Goal: Transaction & Acquisition: Purchase product/service

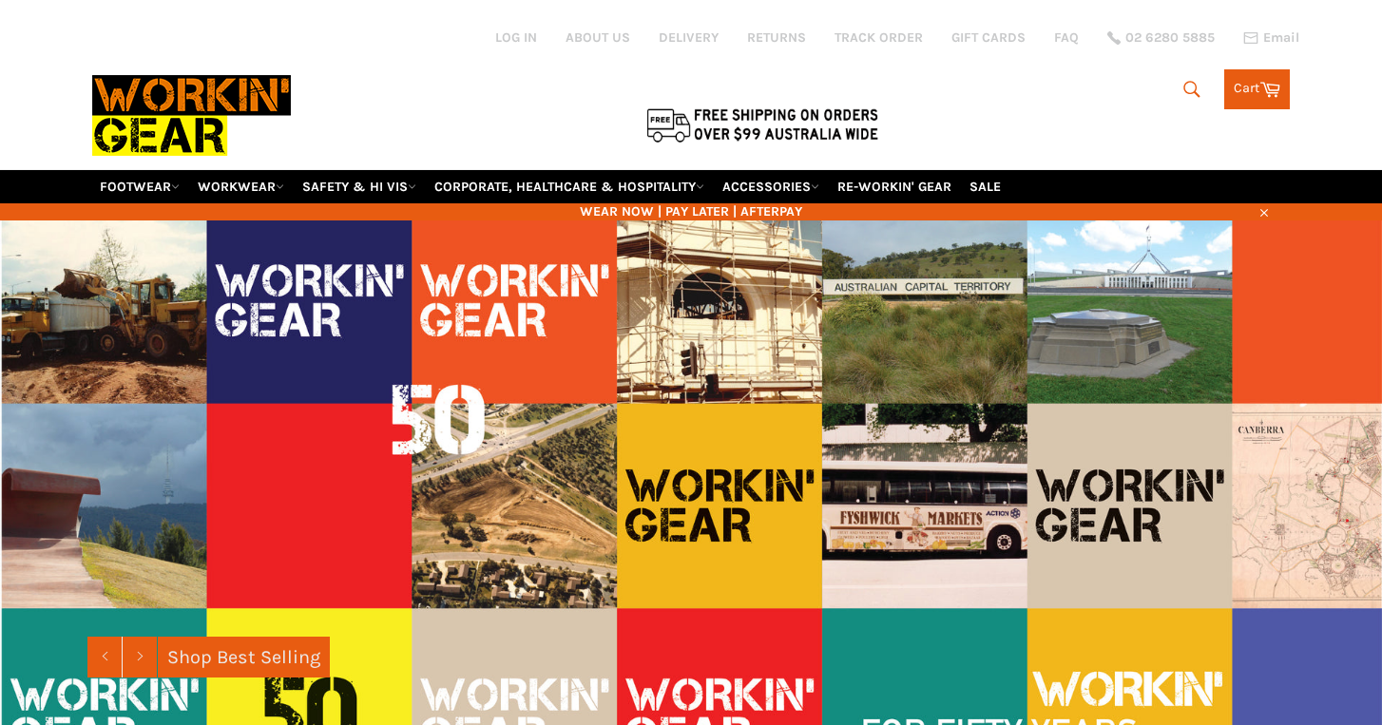
click at [155, 170] on link "FOOTWEAR" at bounding box center [139, 186] width 95 height 33
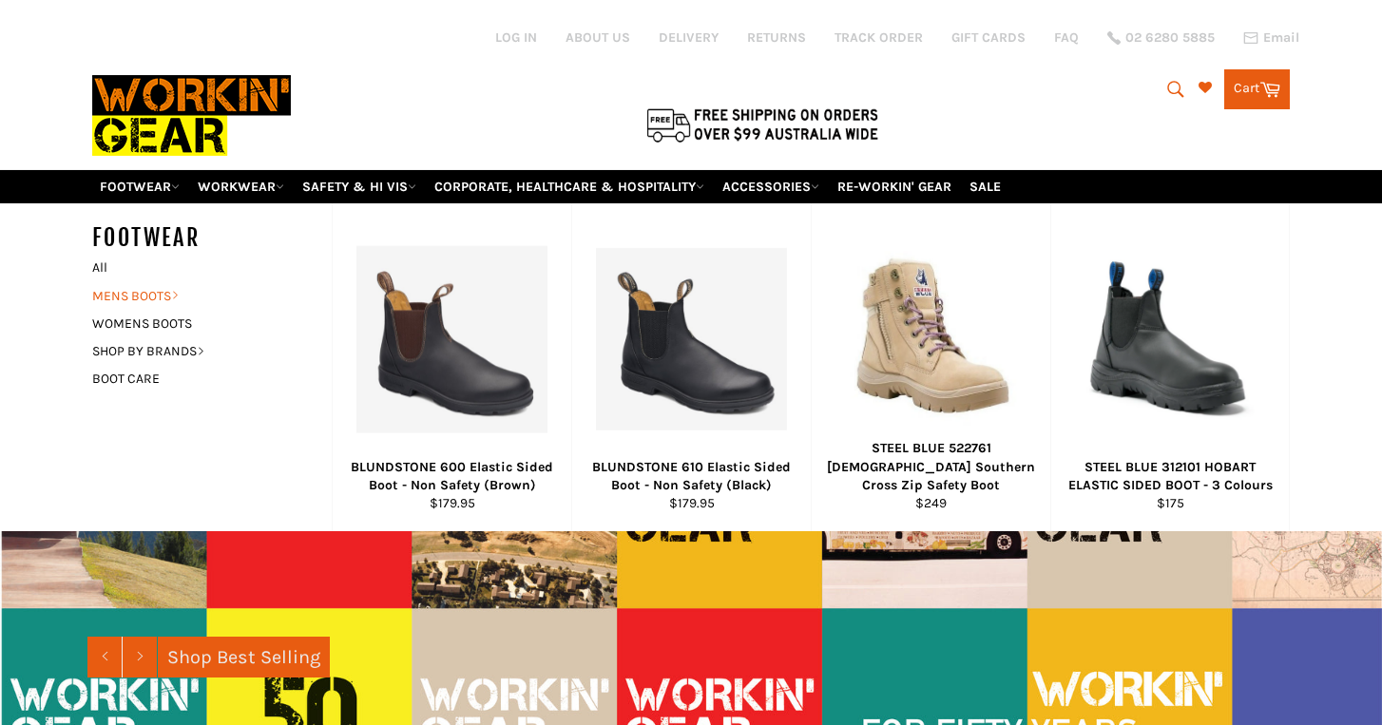
click at [178, 292] on icon at bounding box center [175, 296] width 5 height 8
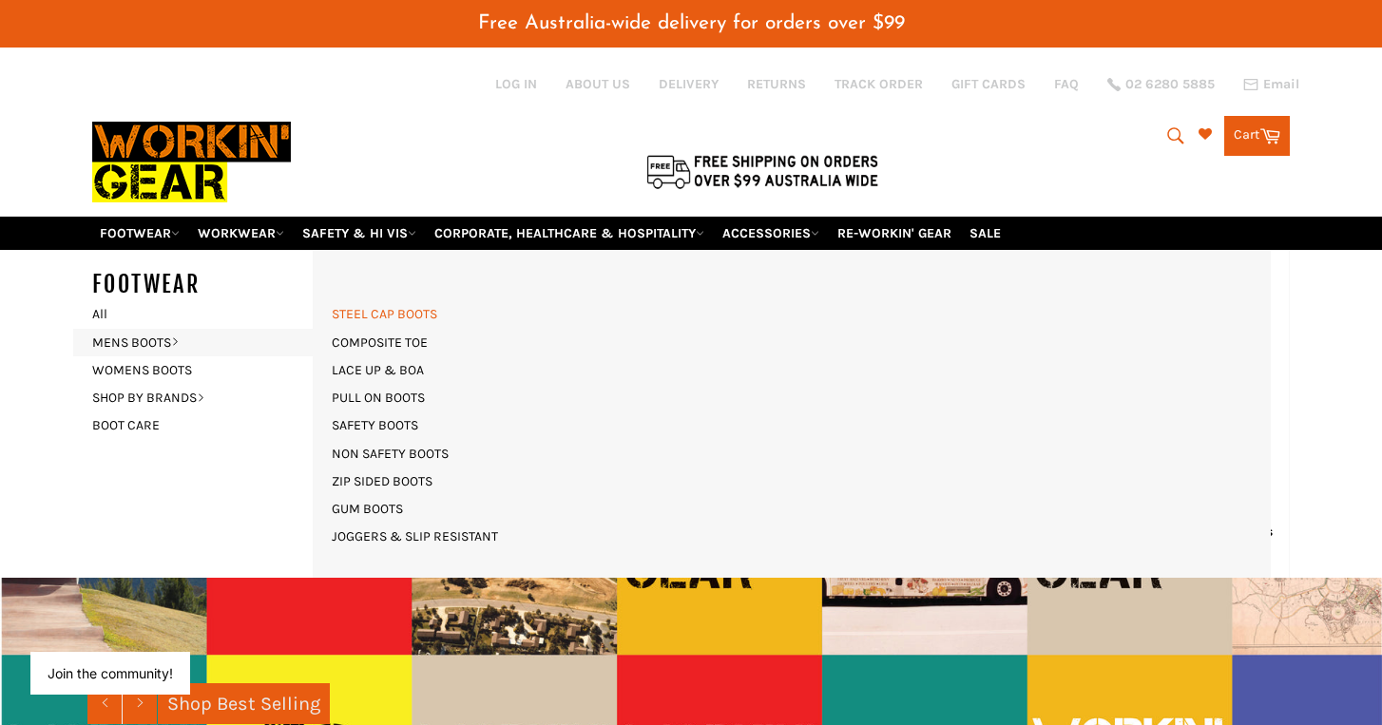
click at [409, 300] on link "STEEL CAP BOOTS" at bounding box center [384, 314] width 125 height 28
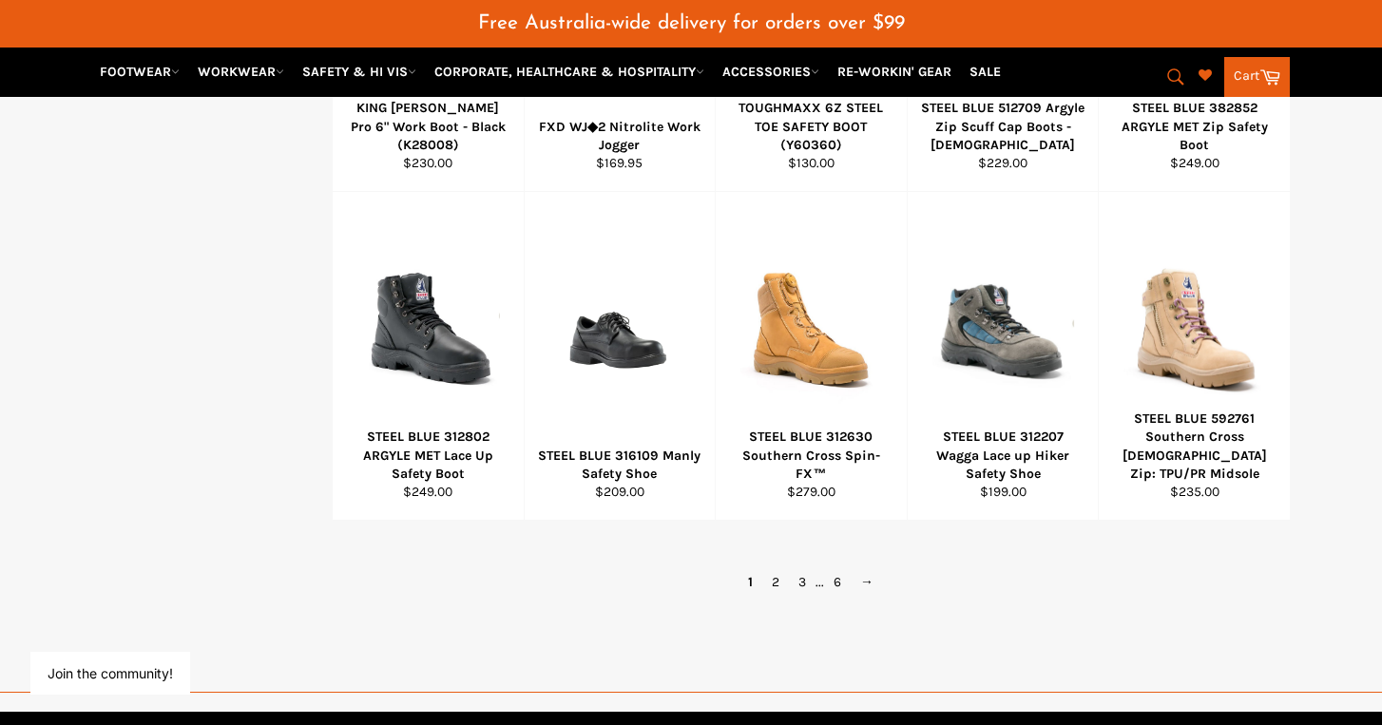
scroll to position [1241, 0]
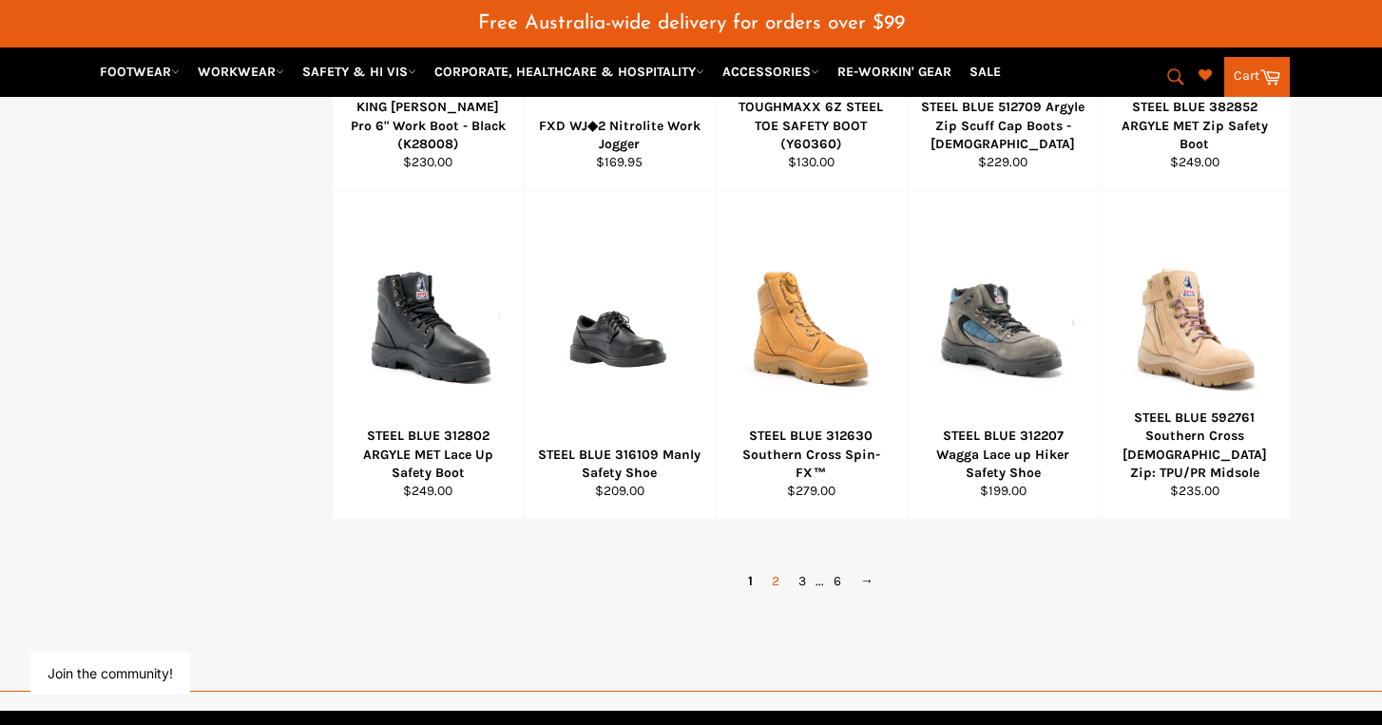
click at [777, 567] on link "2" at bounding box center [775, 581] width 27 height 28
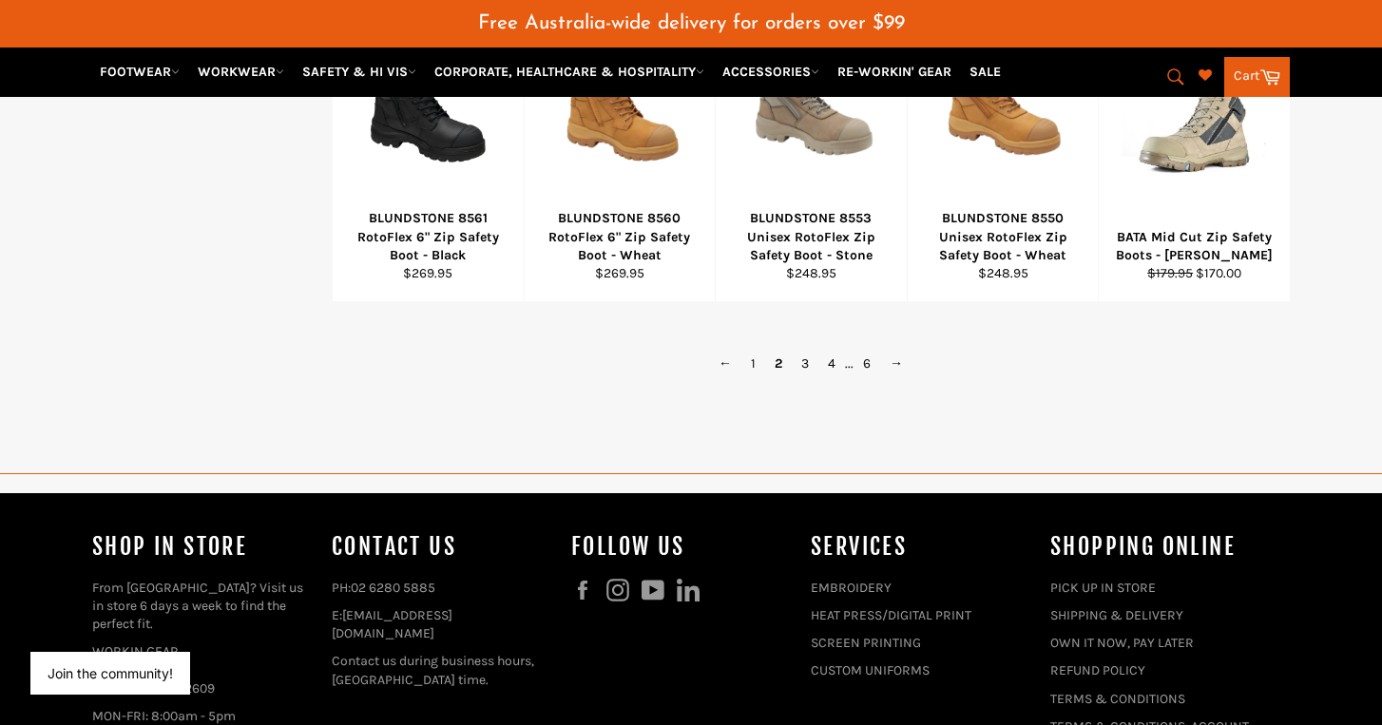
scroll to position [1469, 0]
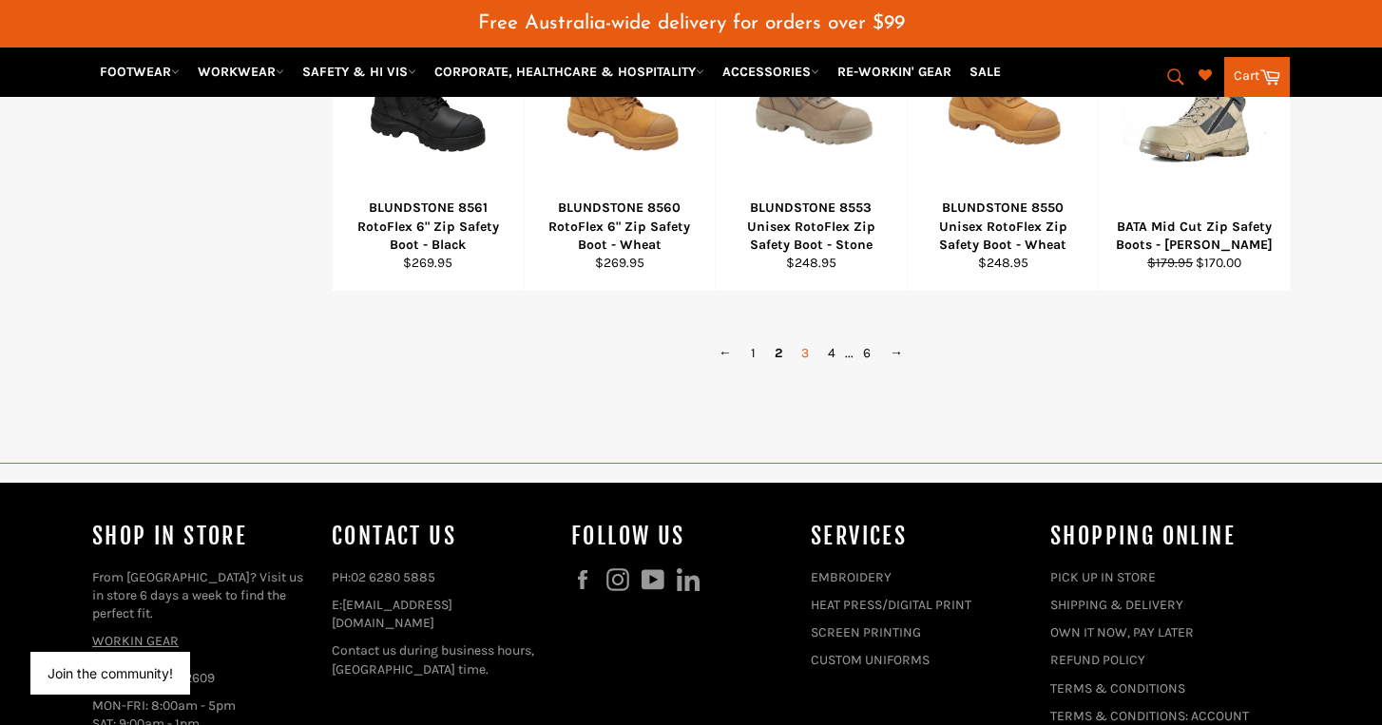
click at [802, 339] on link "3" at bounding box center [805, 353] width 27 height 28
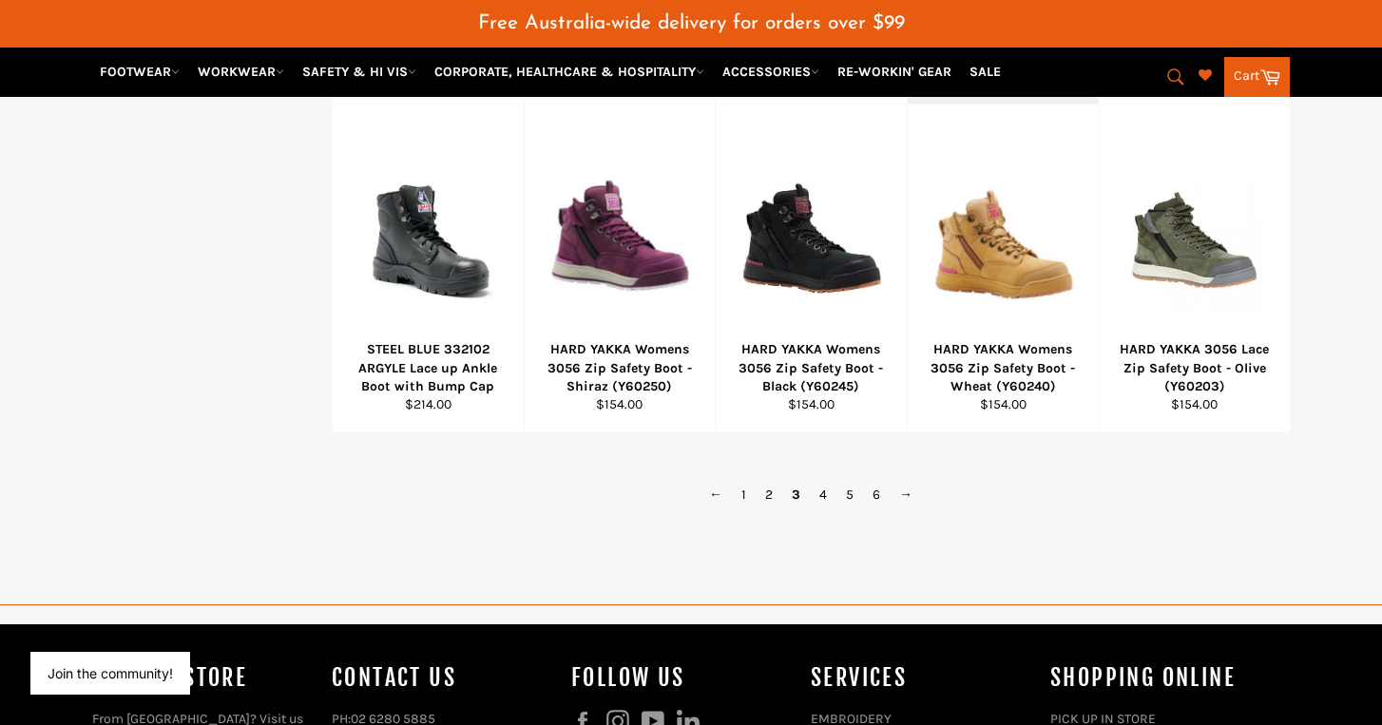
scroll to position [1368, 0]
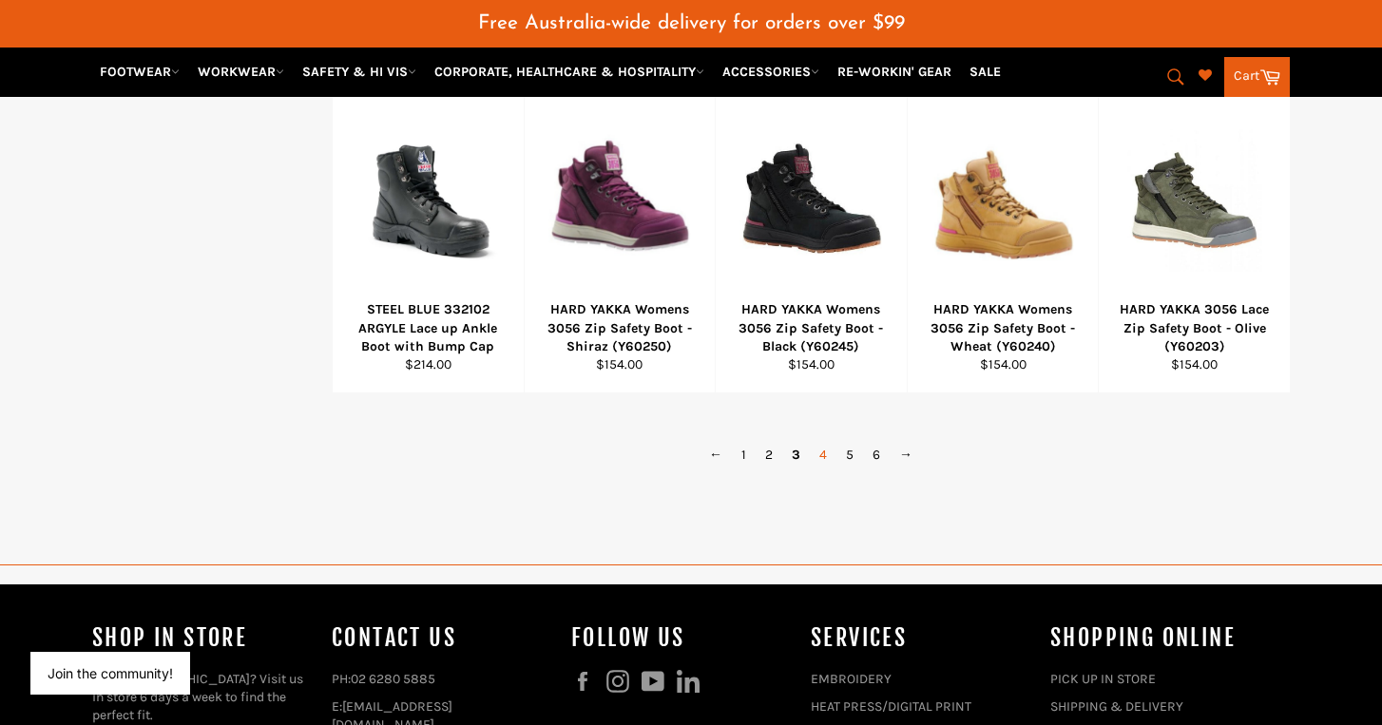
click at [826, 441] on link "4" at bounding box center [823, 455] width 27 height 28
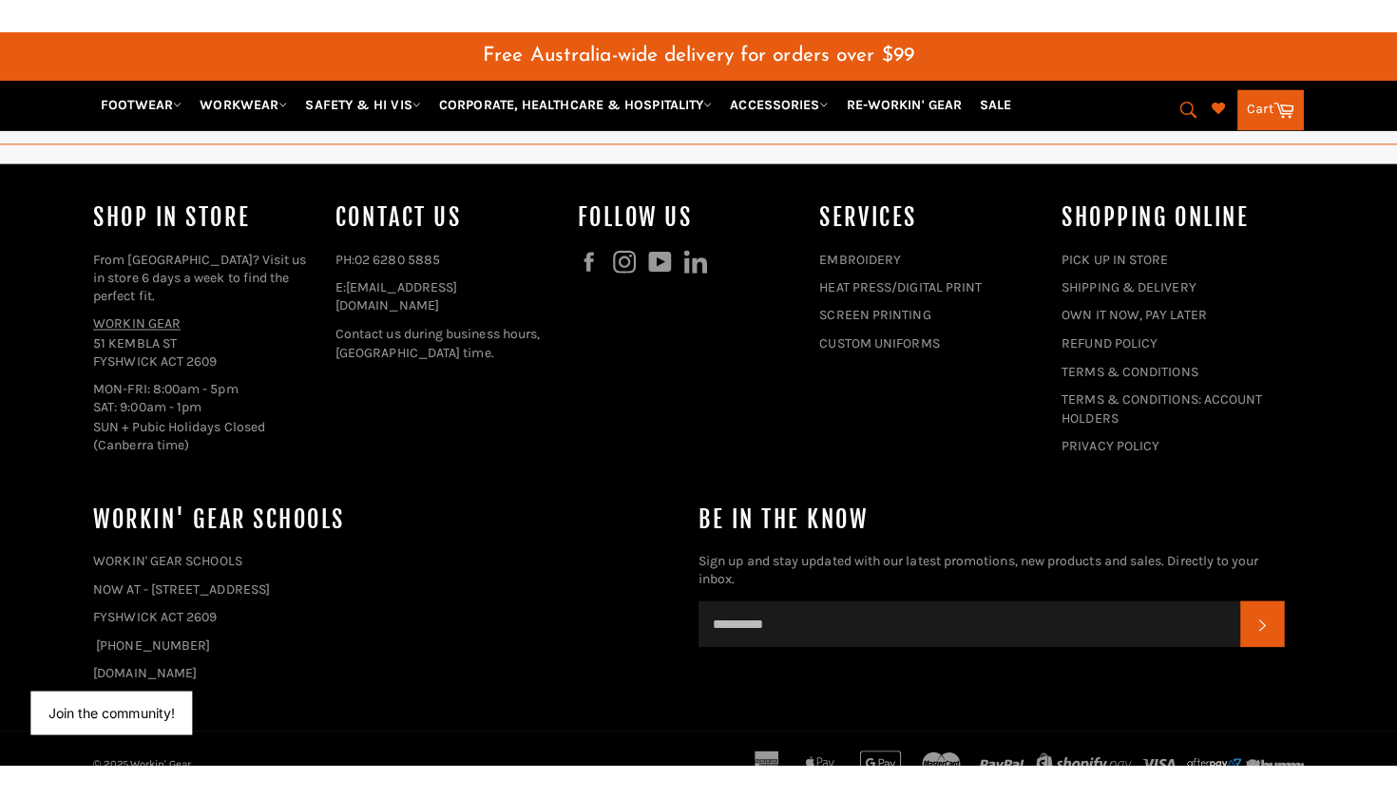
scroll to position [1749, 0]
